Goal: Information Seeking & Learning: Find specific fact

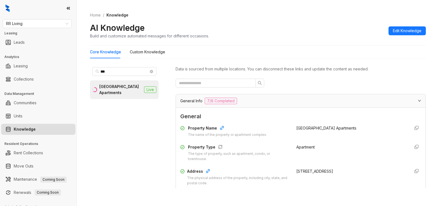
scroll to position [276, 0]
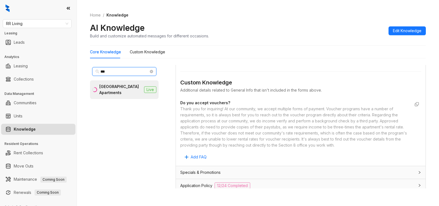
click at [112, 72] on input "***" at bounding box center [124, 71] width 48 height 6
click at [152, 71] on icon "close-circle" at bounding box center [151, 71] width 3 height 3
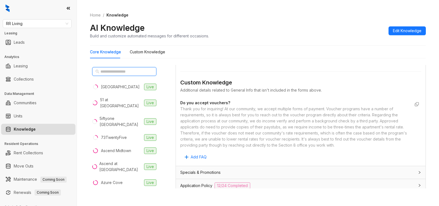
click at [117, 72] on input "text" at bounding box center [124, 71] width 48 height 6
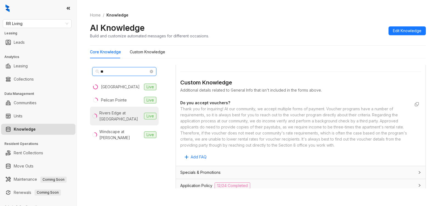
type input "**"
click at [111, 114] on div "Rivers Edge at [GEOGRAPHIC_DATA]" at bounding box center [120, 116] width 43 height 12
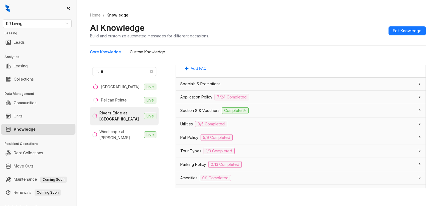
scroll to position [413, 0]
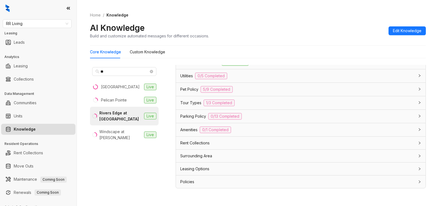
click at [415, 170] on div at bounding box center [418, 169] width 7 height 6
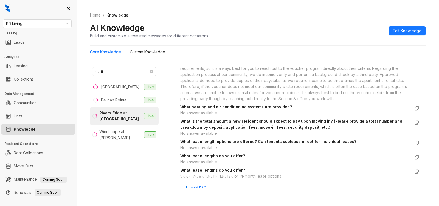
scroll to position [625, 0]
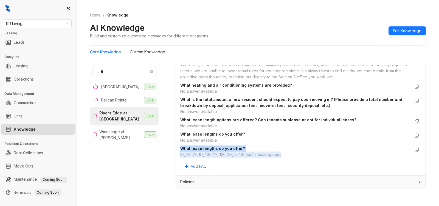
drag, startPoint x: 181, startPoint y: 147, endPoint x: 287, endPoint y: 155, distance: 106.8
click at [287, 155] on div "What lease lengths do you offer? 5-, 6-, 7-, 9-, 10-, 11-, 12-, 13-, or 14-mont…" at bounding box center [295, 151] width 230 height 12
copy div "What lease lengths do you offer? 5-, 6-, 7-, 9-, 10-, 11-, 12-, 13-, or 14-mont…"
